Goal: Information Seeking & Learning: Learn about a topic

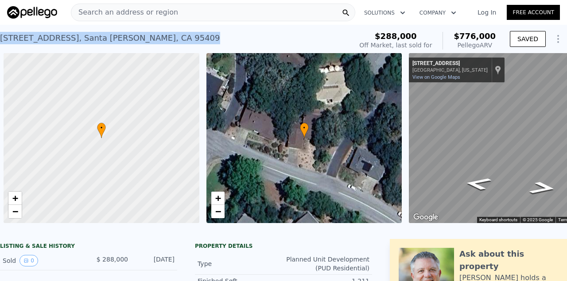
scroll to position [0, 4]
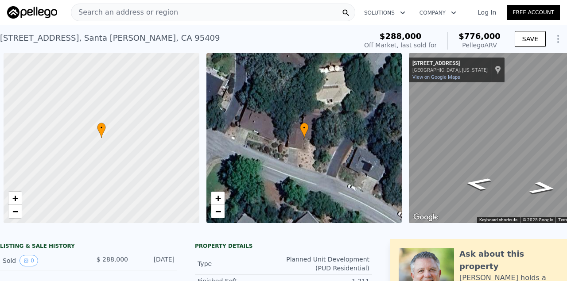
scroll to position [0, 4]
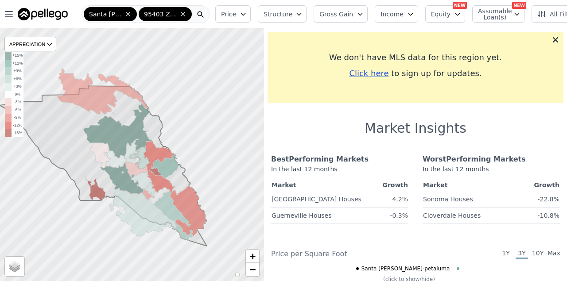
drag, startPoint x: 49, startPoint y: 17, endPoint x: 82, endPoint y: 11, distance: 34.2
click at [0, 0] on nav "Open main menu Santa Rosa-Petaluma 95403 Zip Code" at bounding box center [106, 14] width 212 height 28
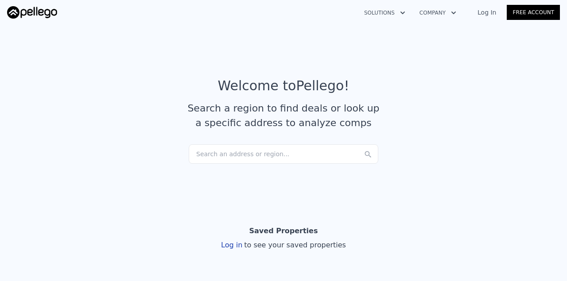
click at [489, 10] on link "Log In" at bounding box center [487, 12] width 40 height 9
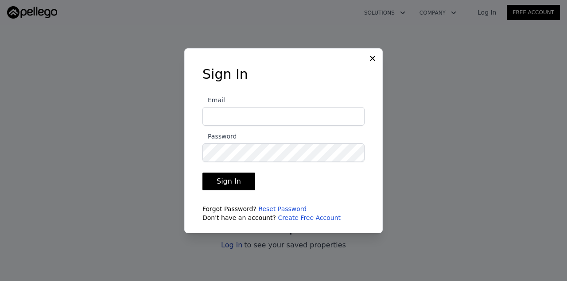
click at [292, 112] on input "Email" at bounding box center [283, 116] width 162 height 19
type input "[EMAIL_ADDRESS][DOMAIN_NAME]"
click at [202, 173] on button "Sign In" at bounding box center [228, 182] width 53 height 18
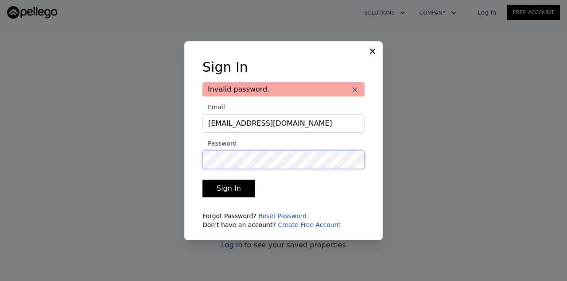
click at [202, 180] on button "Sign In" at bounding box center [228, 189] width 53 height 18
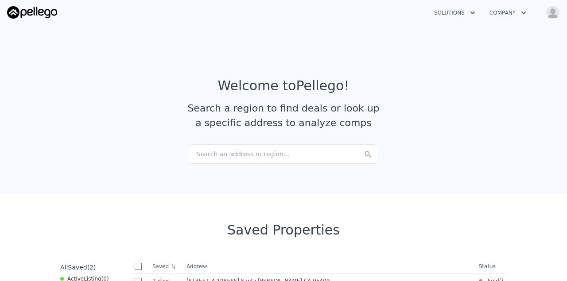
click at [269, 152] on div "Search an address or region..." at bounding box center [284, 153] width 190 height 19
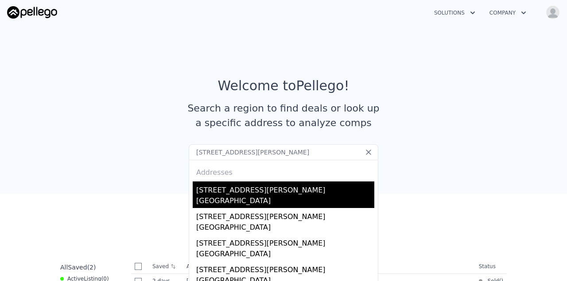
type input "2231 Rivera Dr, Santa Rosa, CA, 95409"
click at [276, 183] on div "[STREET_ADDRESS][PERSON_NAME]" at bounding box center [285, 189] width 178 height 14
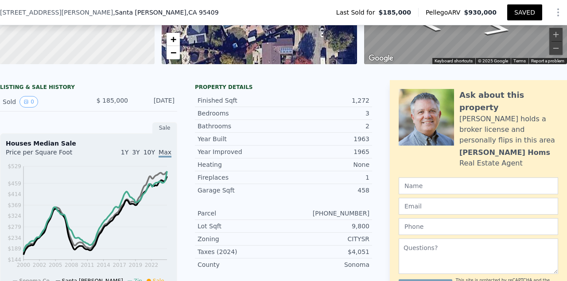
scroll to position [3, 0]
